Goal: Browse casually

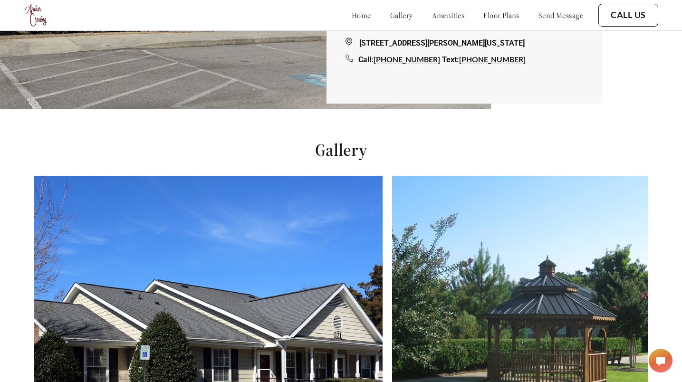
scroll to position [455, 0]
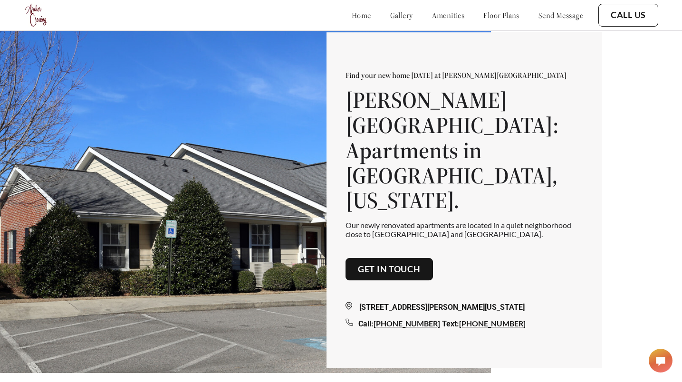
click at [390, 16] on link "gallery" at bounding box center [401, 15] width 23 height 10
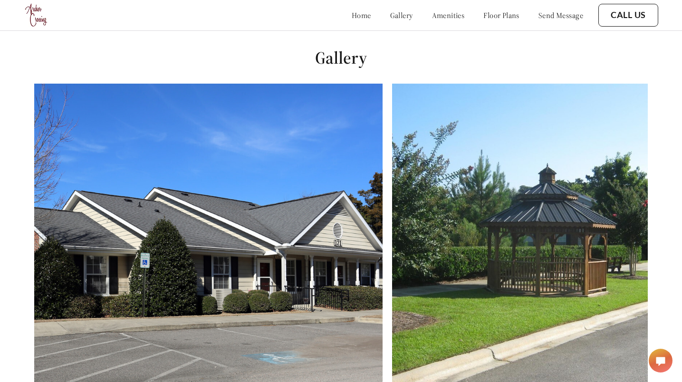
scroll to position [389, 0]
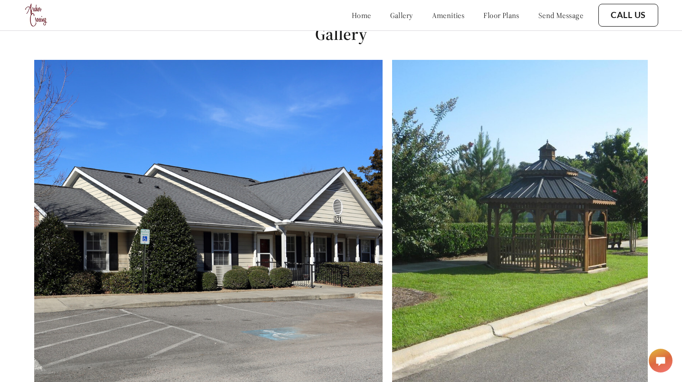
click at [314, 116] on img at bounding box center [208, 222] width 348 height 325
click at [446, 193] on img at bounding box center [520, 222] width 256 height 325
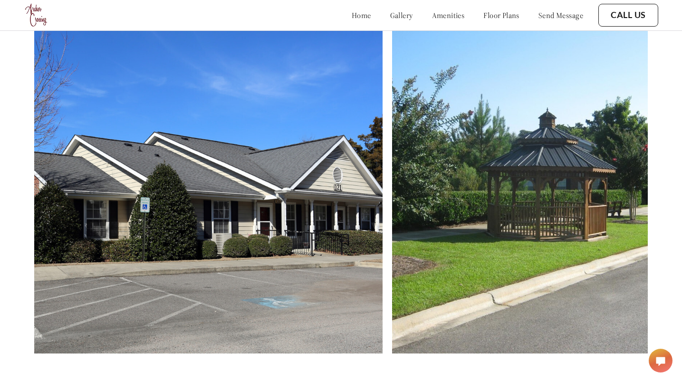
scroll to position [0, 0]
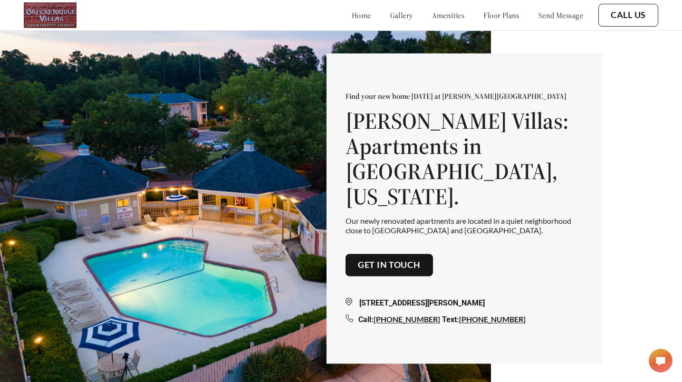
scroll to position [451, 0]
